Goal: Task Accomplishment & Management: Manage account settings

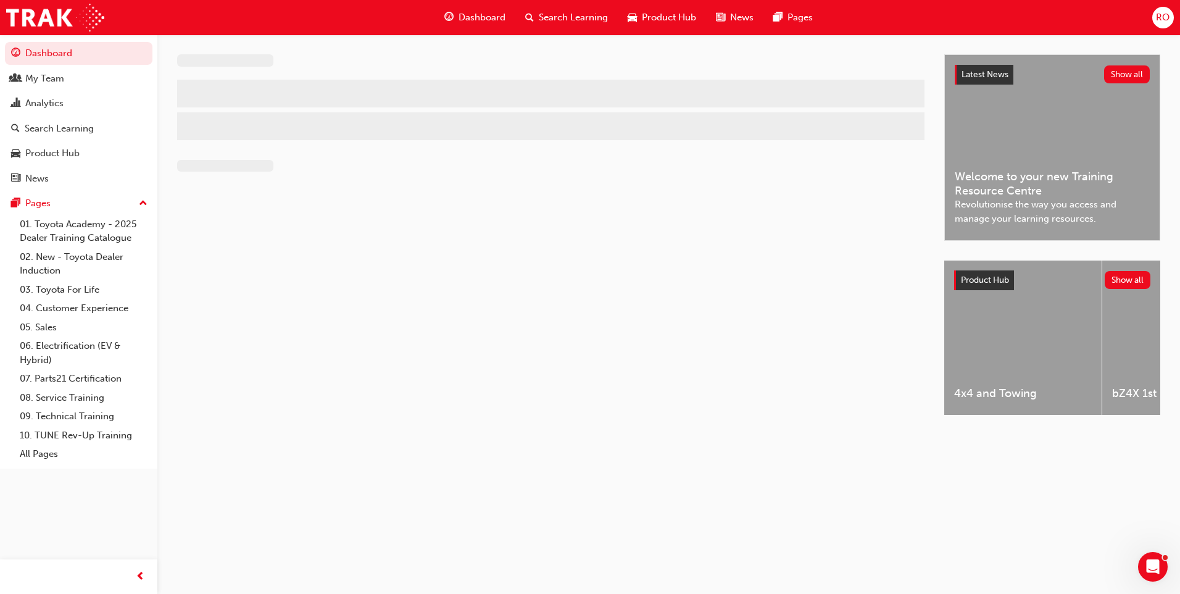
click at [1162, 12] on span "RO" at bounding box center [1163, 17] width 14 height 14
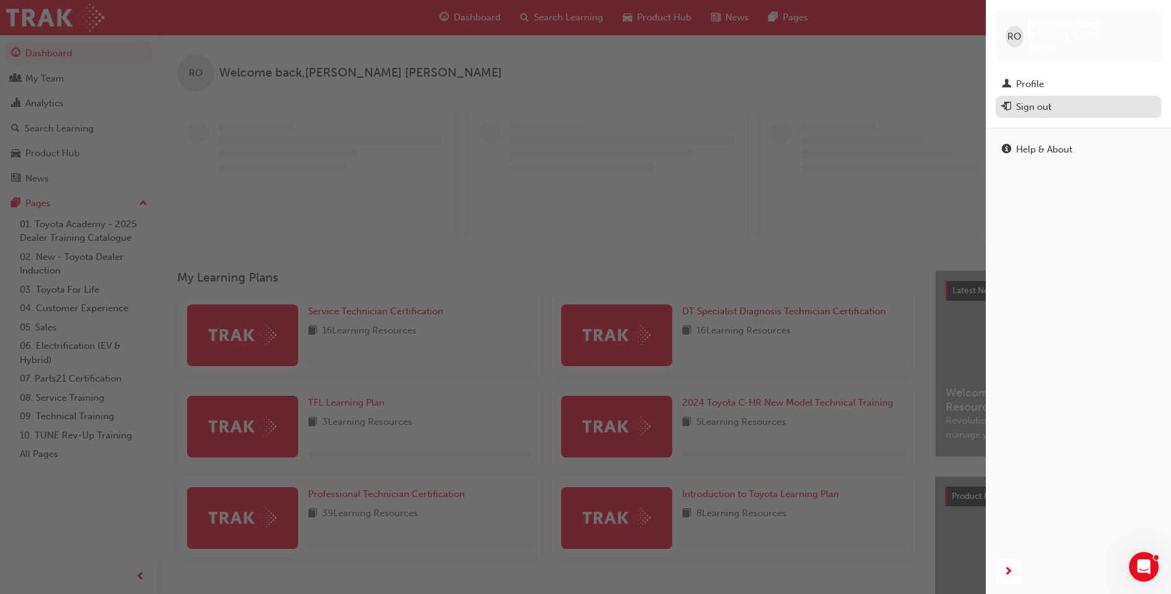
click at [1030, 100] on div "Sign out" at bounding box center [1033, 107] width 35 height 14
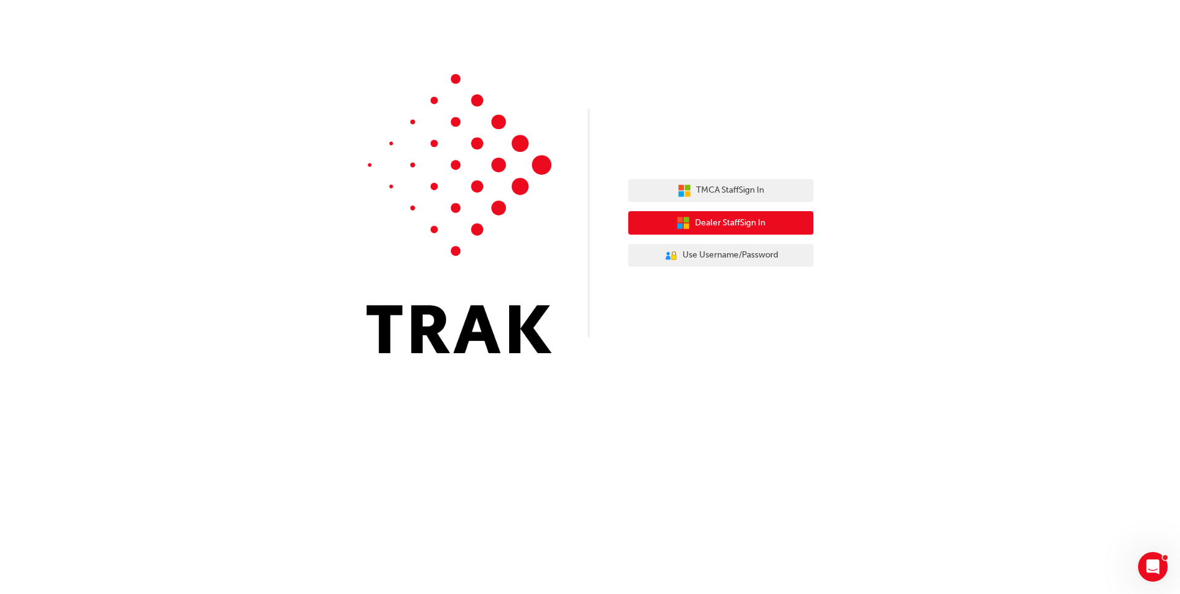
click at [717, 223] on span "Dealer Staff Sign In" at bounding box center [730, 223] width 70 height 14
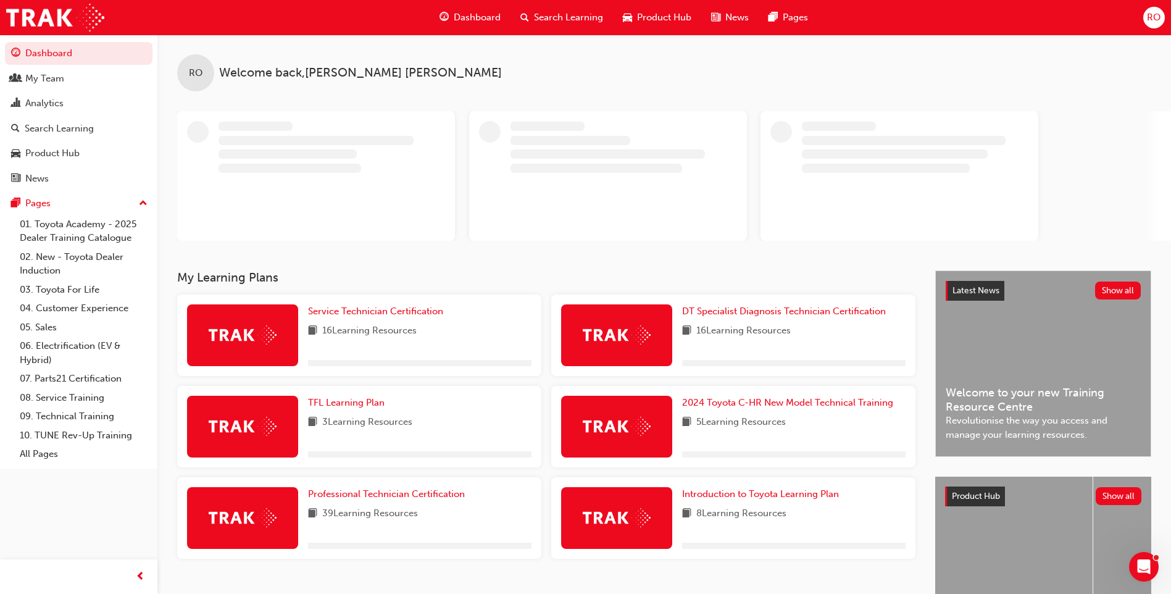
click at [1149, 19] on span "RO" at bounding box center [1154, 17] width 14 height 14
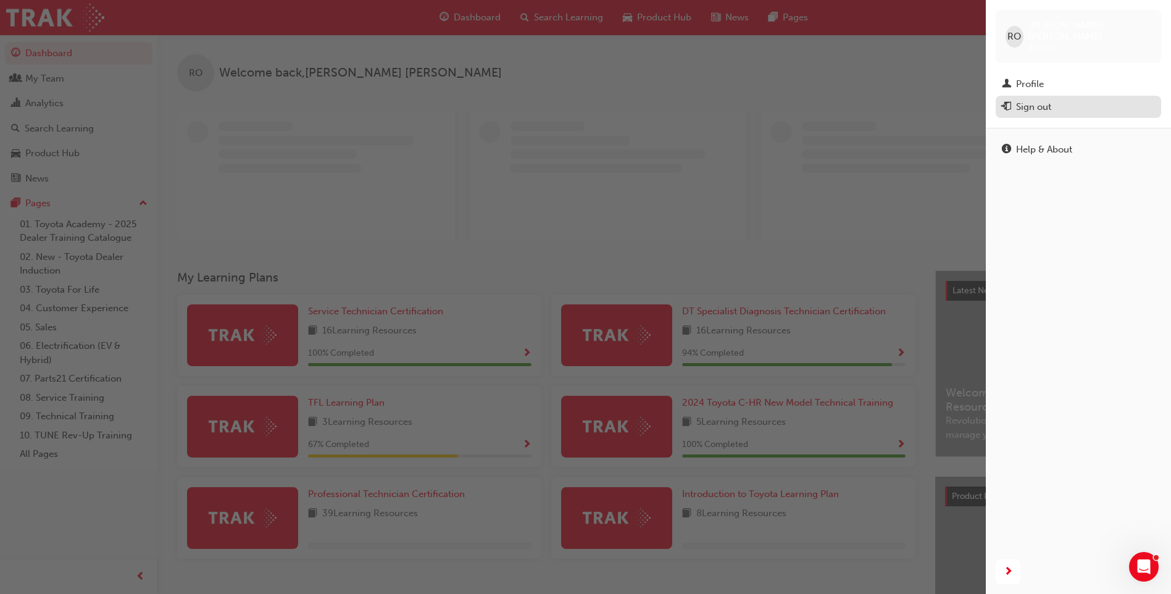
click at [1029, 100] on div "Sign out" at bounding box center [1033, 107] width 35 height 14
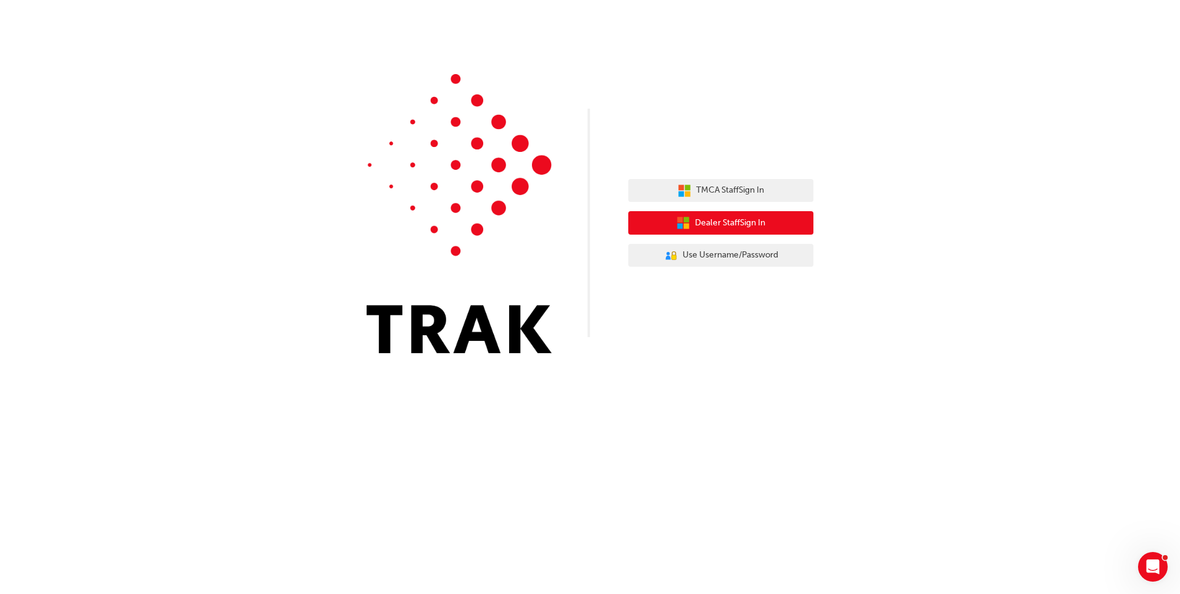
click at [769, 220] on button "Dealer Staff Sign In" at bounding box center [720, 222] width 185 height 23
